Goal: Use online tool/utility: Utilize a website feature to perform a specific function

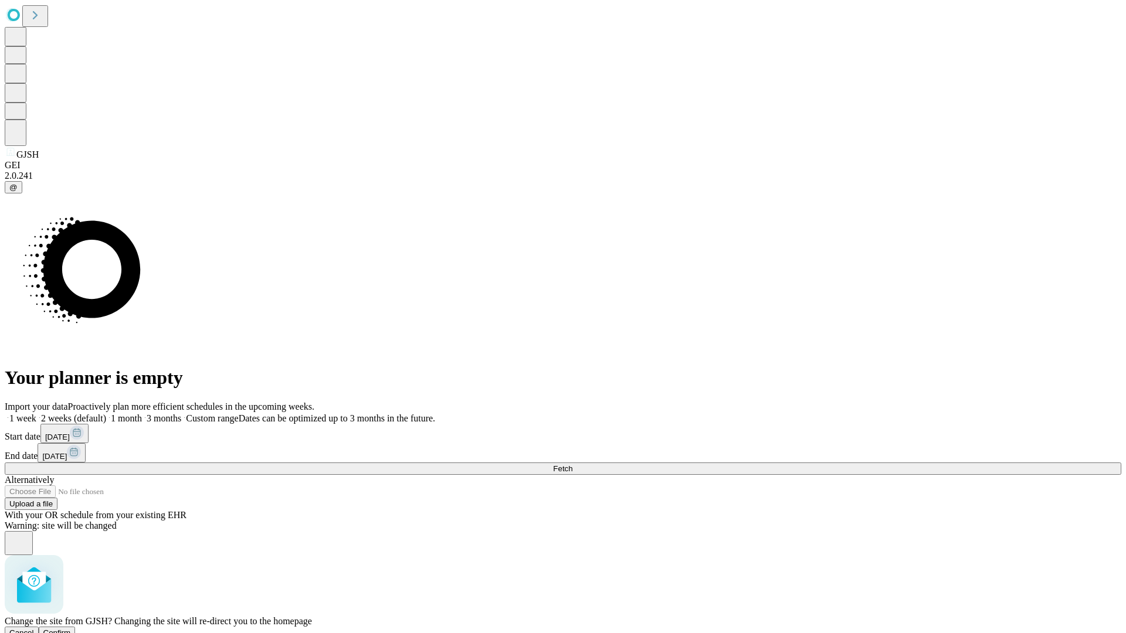
click at [71, 629] on span "Confirm" at bounding box center [57, 633] width 28 height 9
click at [142, 414] on label "1 month" at bounding box center [124, 419] width 36 height 10
click at [572, 465] on span "Fetch" at bounding box center [562, 469] width 19 height 9
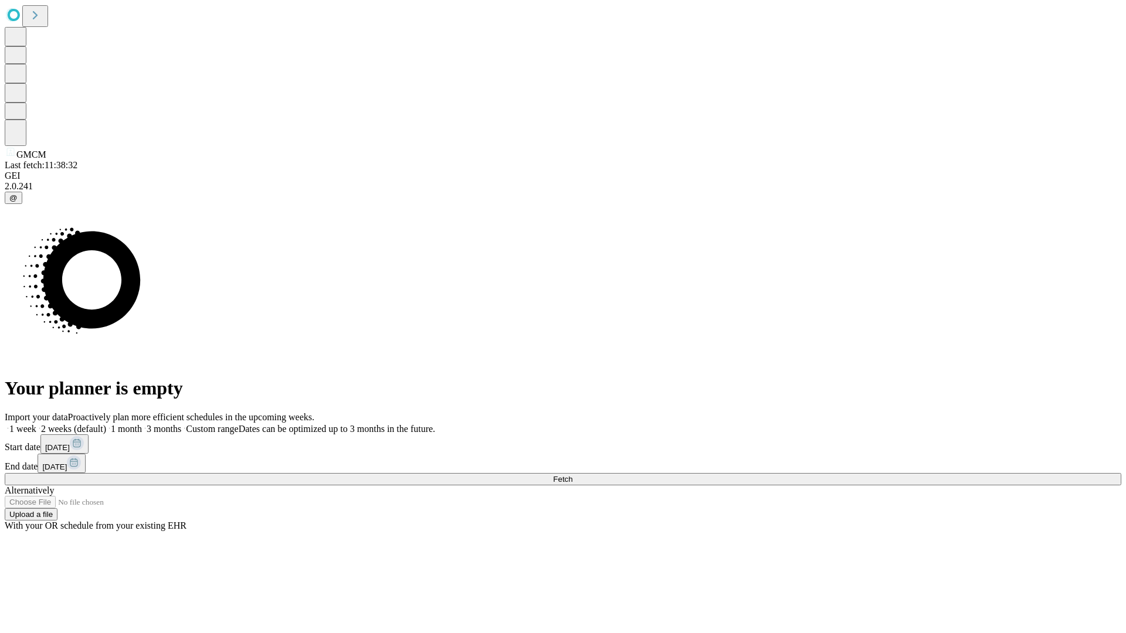
click at [142, 424] on label "1 month" at bounding box center [124, 429] width 36 height 10
click at [572, 475] on span "Fetch" at bounding box center [562, 479] width 19 height 9
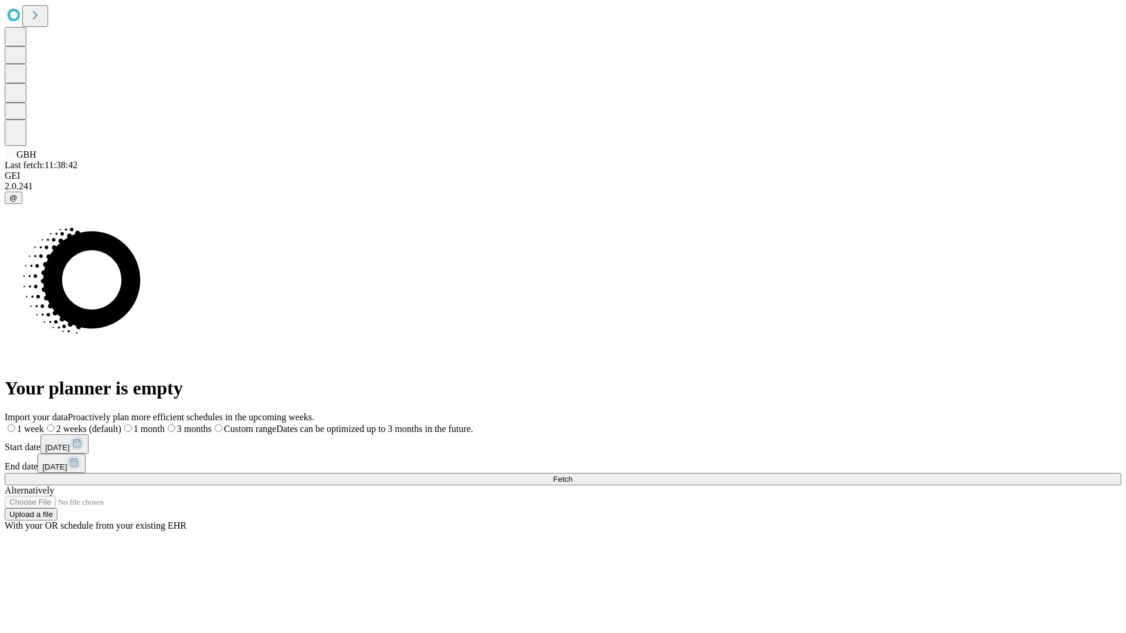
click at [165, 424] on label "1 month" at bounding box center [142, 429] width 43 height 10
click at [572, 475] on span "Fetch" at bounding box center [562, 479] width 19 height 9
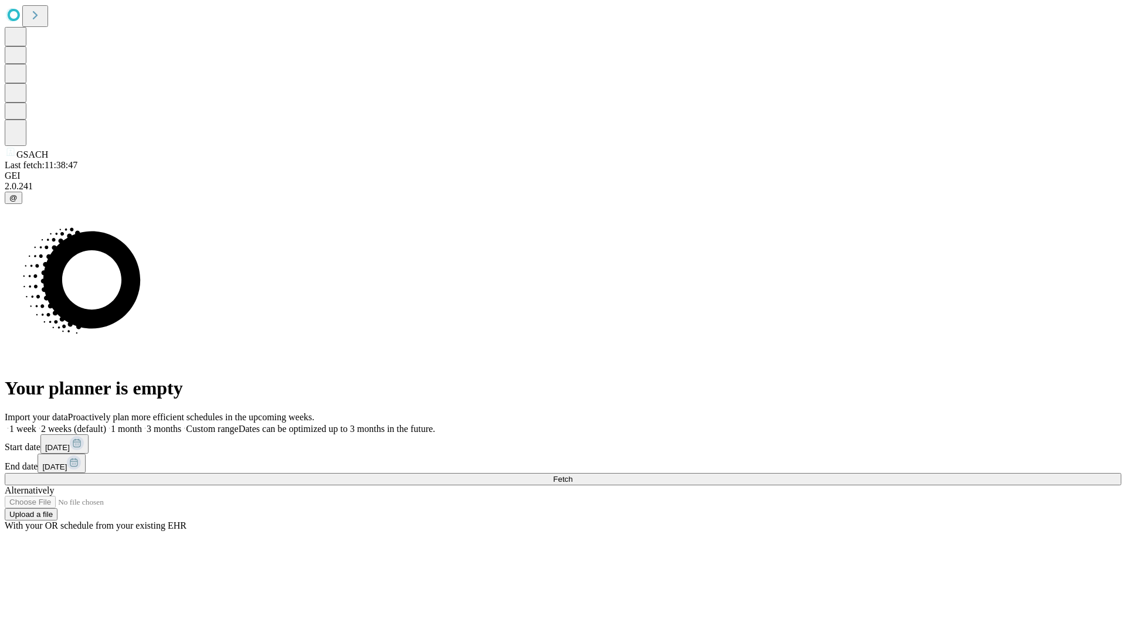
click at [142, 424] on label "1 month" at bounding box center [124, 429] width 36 height 10
click at [572, 475] on span "Fetch" at bounding box center [562, 479] width 19 height 9
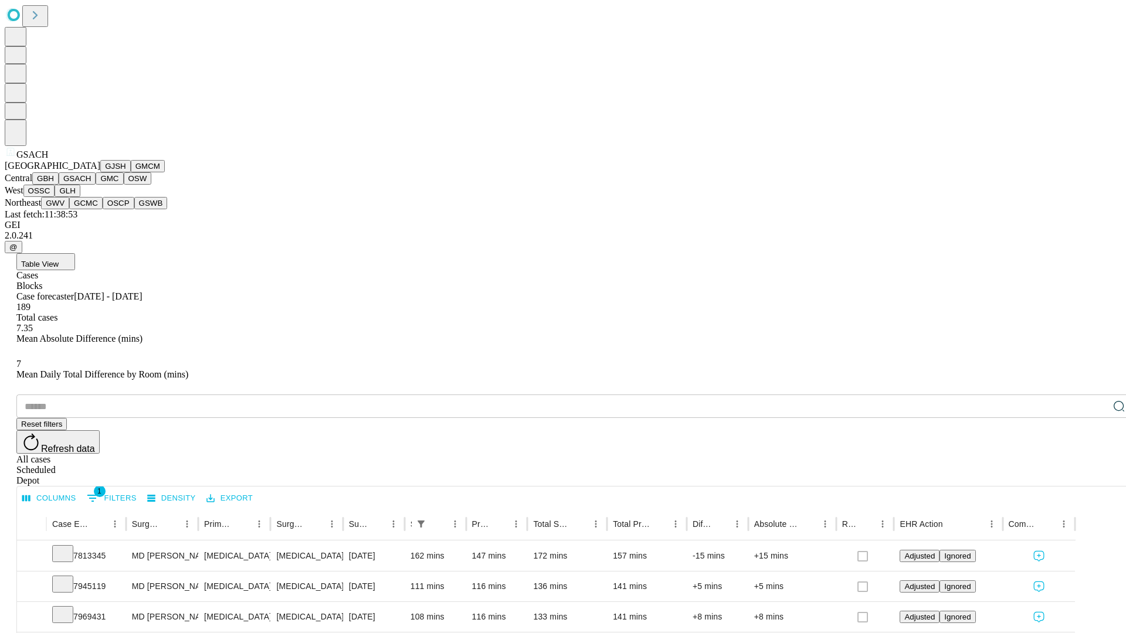
click at [96, 185] on button "GMC" at bounding box center [110, 178] width 28 height 12
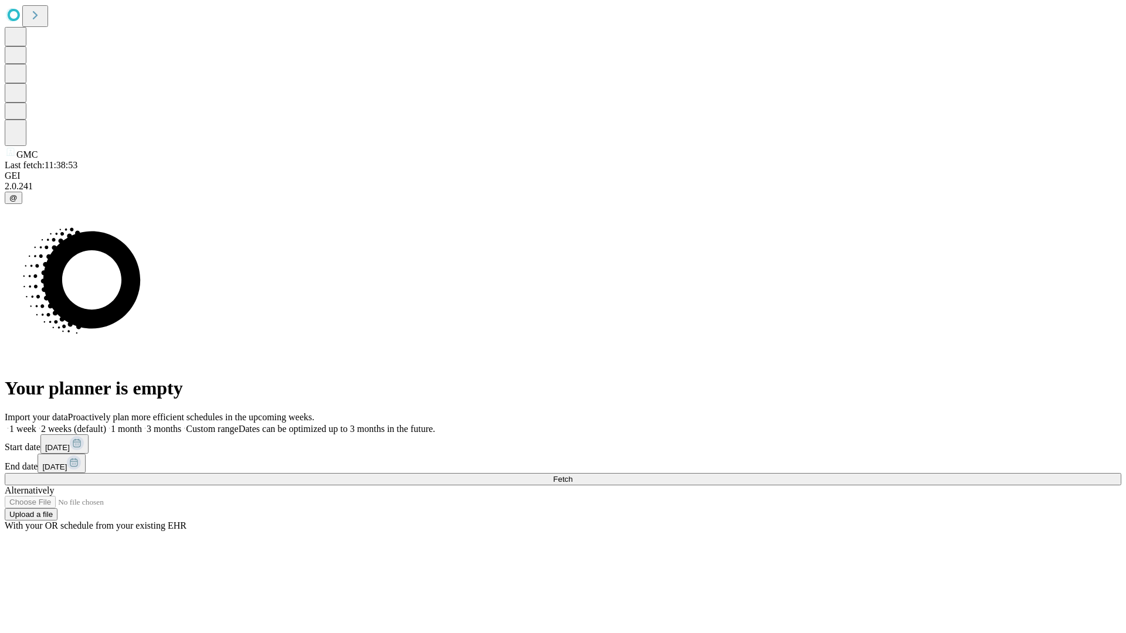
click at [142, 424] on label "1 month" at bounding box center [124, 429] width 36 height 10
click at [572, 475] on span "Fetch" at bounding box center [562, 479] width 19 height 9
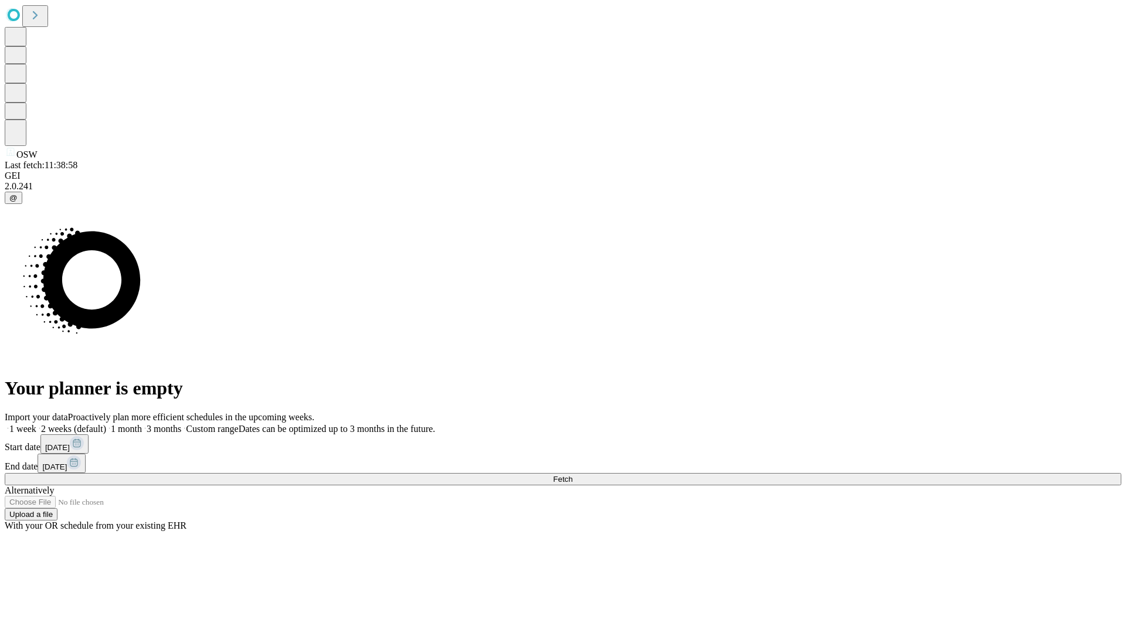
click at [142, 424] on label "1 month" at bounding box center [124, 429] width 36 height 10
click at [572, 475] on span "Fetch" at bounding box center [562, 479] width 19 height 9
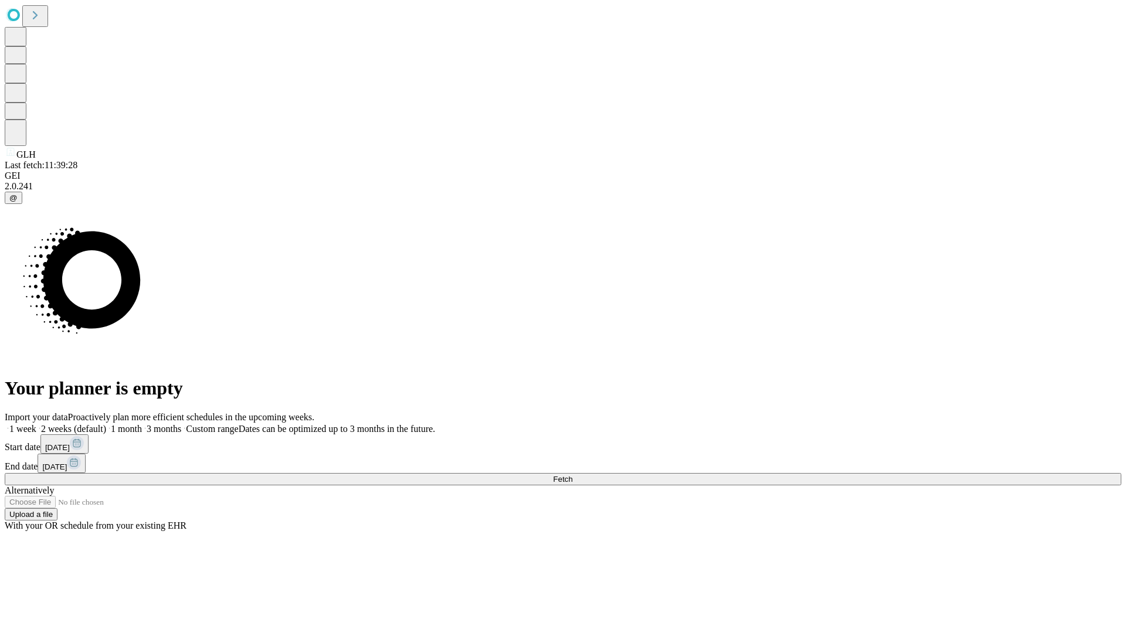
click at [142, 424] on label "1 month" at bounding box center [124, 429] width 36 height 10
click at [572, 475] on span "Fetch" at bounding box center [562, 479] width 19 height 9
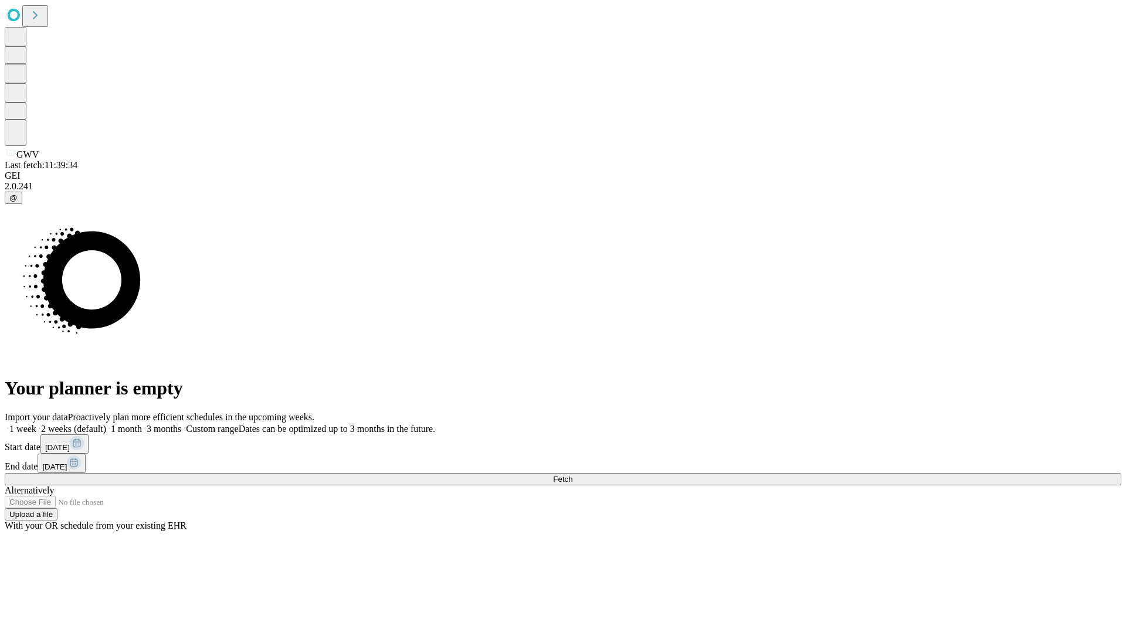
click at [572, 475] on span "Fetch" at bounding box center [562, 479] width 19 height 9
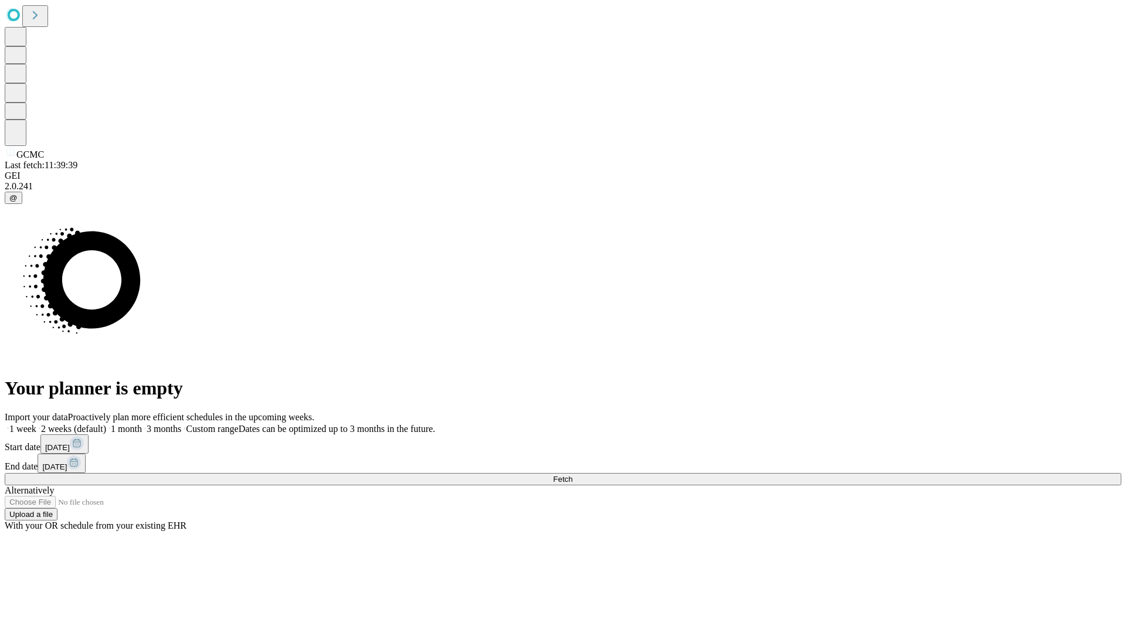
click at [142, 424] on label "1 month" at bounding box center [124, 429] width 36 height 10
click at [572, 475] on span "Fetch" at bounding box center [562, 479] width 19 height 9
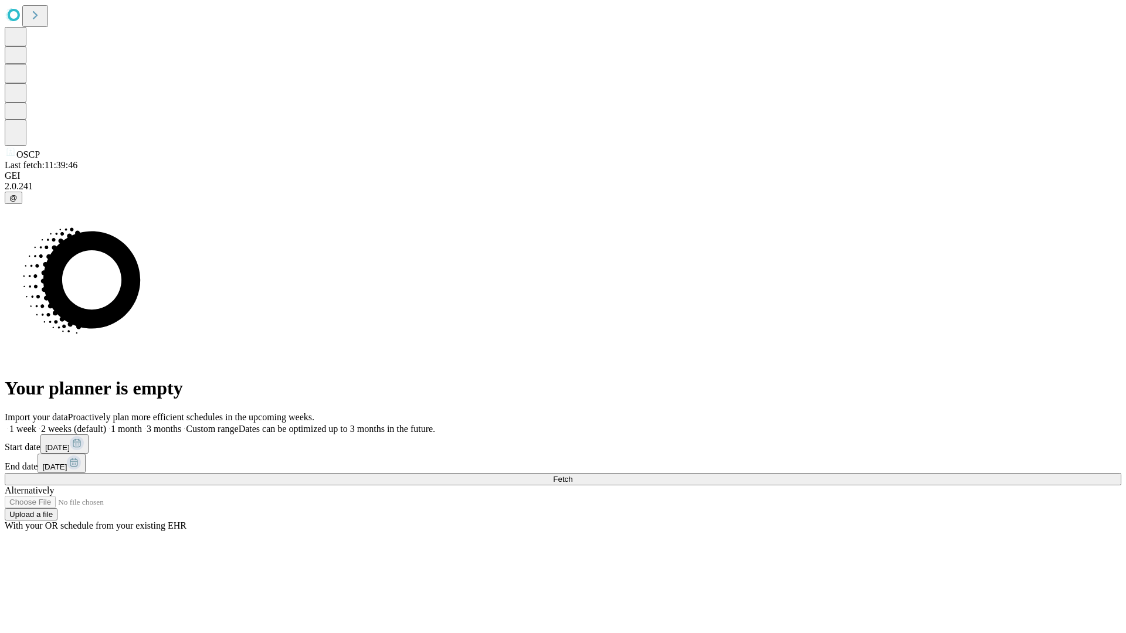
click at [142, 424] on label "1 month" at bounding box center [124, 429] width 36 height 10
click at [572, 475] on span "Fetch" at bounding box center [562, 479] width 19 height 9
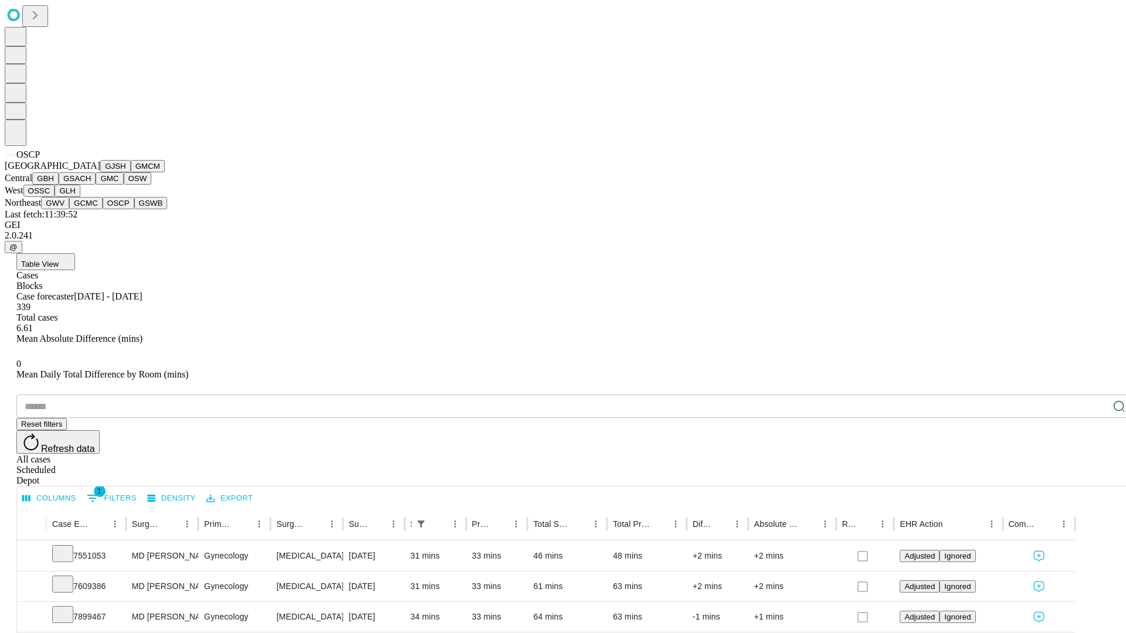
click at [134, 209] on button "GSWB" at bounding box center [150, 203] width 33 height 12
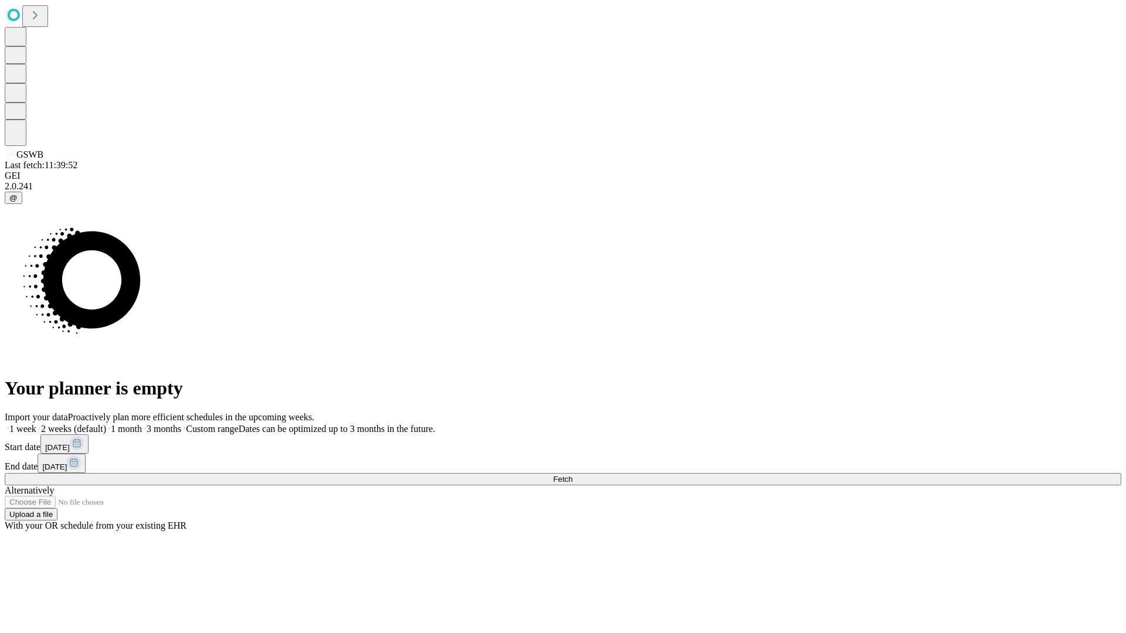
click at [142, 424] on label "1 month" at bounding box center [124, 429] width 36 height 10
click at [572, 475] on span "Fetch" at bounding box center [562, 479] width 19 height 9
